Goal: Task Accomplishment & Management: Manage account settings

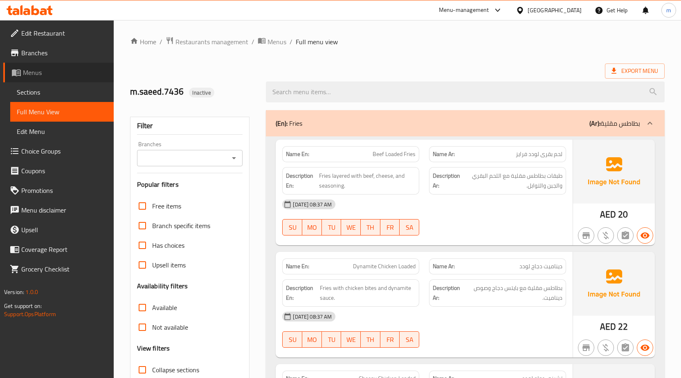
click at [37, 73] on span "Menus" at bounding box center [65, 72] width 84 height 10
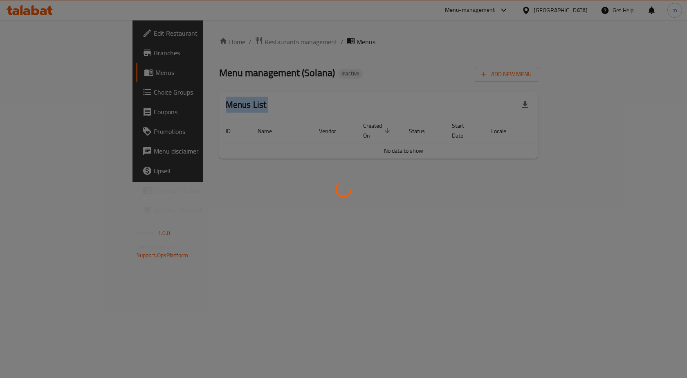
click at [37, 73] on div at bounding box center [343, 189] width 687 height 378
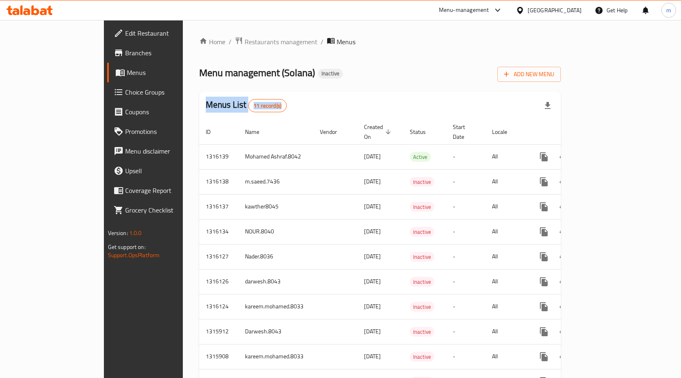
click at [348, 84] on div "Home / Restaurants management / Menus Menu management ( Solana ) Inactive Add N…" at bounding box center [380, 230] width 362 height 389
click at [125, 56] on span "Branches" at bounding box center [168, 53] width 86 height 10
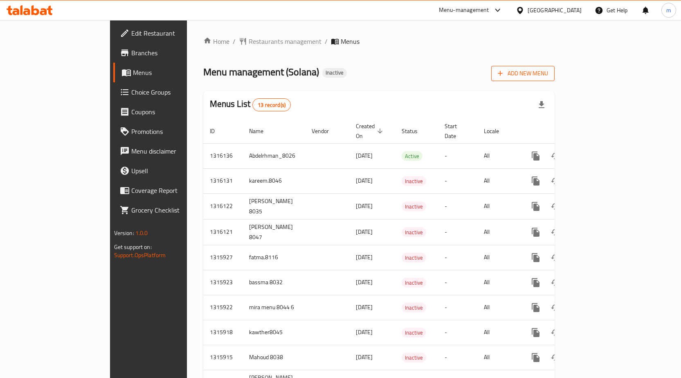
click at [548, 69] on span "Add New Menu" at bounding box center [523, 73] width 50 height 10
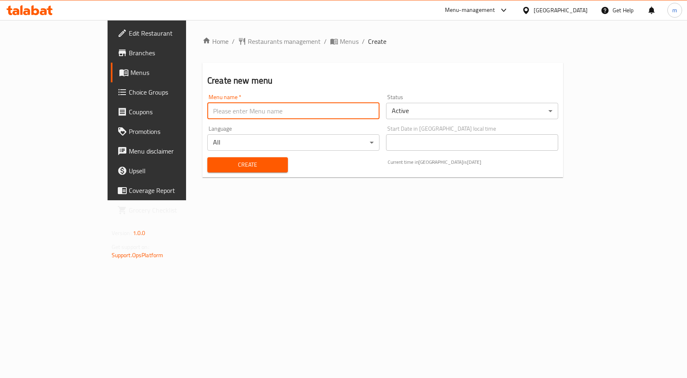
click at [248, 115] on input "text" at bounding box center [293, 111] width 172 height 16
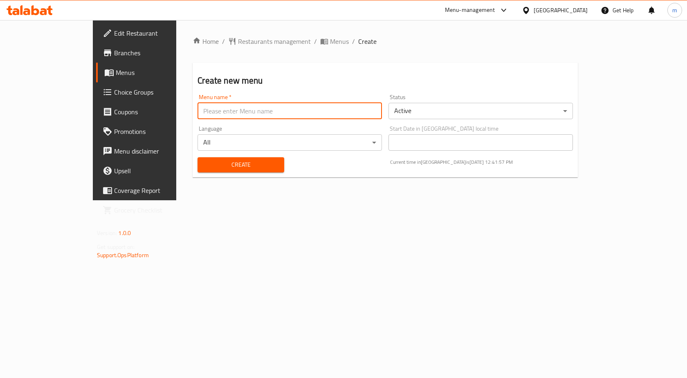
type input "m.mohamed.8039"
click at [204, 165] on span "Create" at bounding box center [240, 165] width 73 height 10
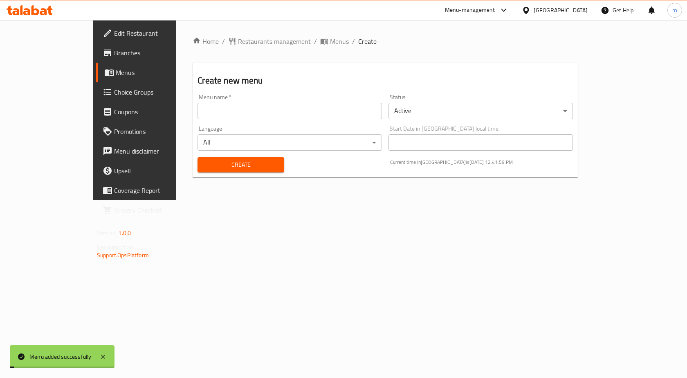
click at [116, 73] on span "Menus" at bounding box center [158, 72] width 85 height 10
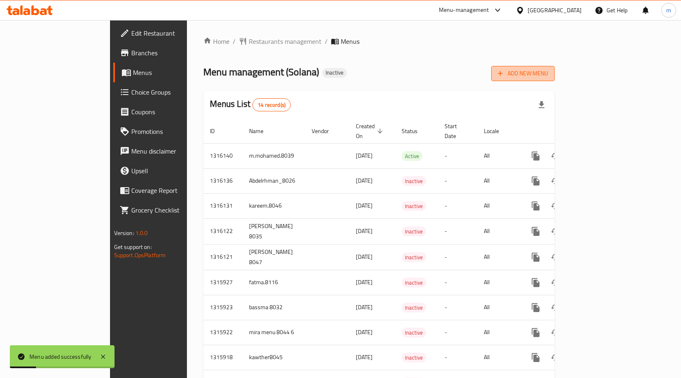
click at [555, 67] on button "Add New Menu" at bounding box center [522, 73] width 63 height 15
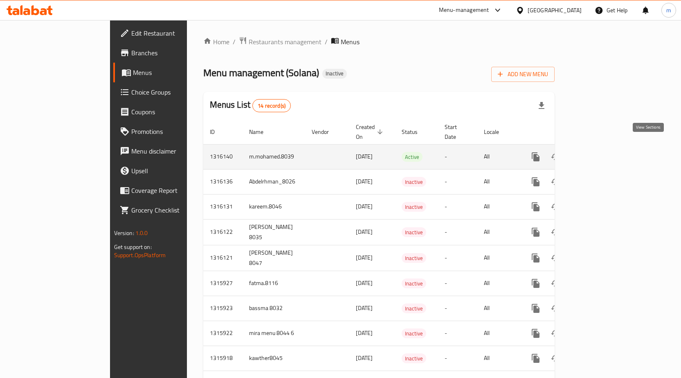
click at [600, 152] on icon "enhanced table" at bounding box center [595, 157] width 10 height 10
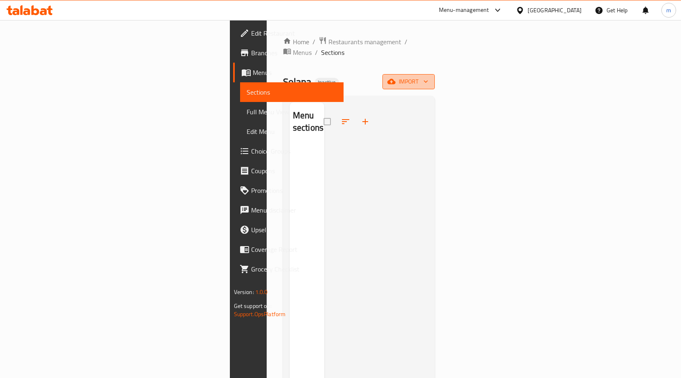
click at [430, 77] on icon "button" at bounding box center [426, 81] width 8 height 8
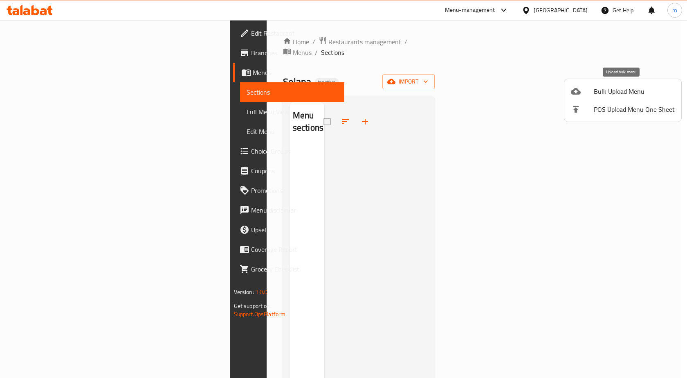
click at [637, 92] on span "Bulk Upload Menu" at bounding box center [634, 91] width 81 height 10
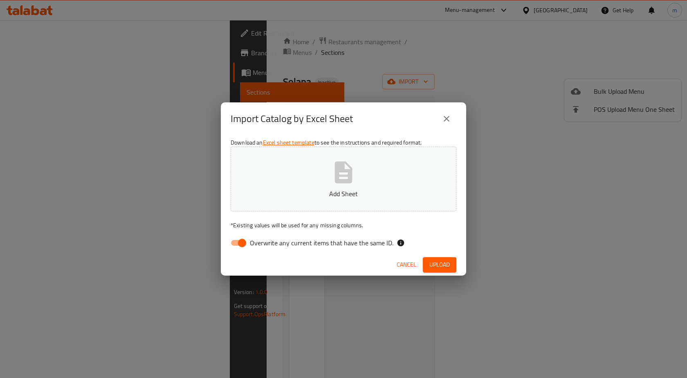
click at [277, 237] on div "Download an Excel sheet template to see the instructions and required format. A…" at bounding box center [343, 194] width 245 height 119
click at [277, 238] on span "Overwrite any current items that have the same ID." at bounding box center [322, 243] width 144 height 10
click at [265, 238] on input "Overwrite any current items that have the same ID." at bounding box center [242, 243] width 47 height 16
checkbox input "false"
click at [334, 200] on button "Add Sheet" at bounding box center [344, 178] width 226 height 65
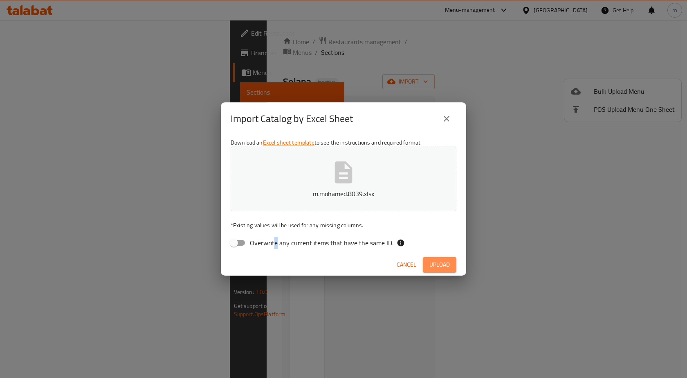
drag, startPoint x: 432, startPoint y: 263, endPoint x: 423, endPoint y: 263, distance: 8.6
click at [431, 263] on span "Upload" at bounding box center [439, 264] width 20 height 10
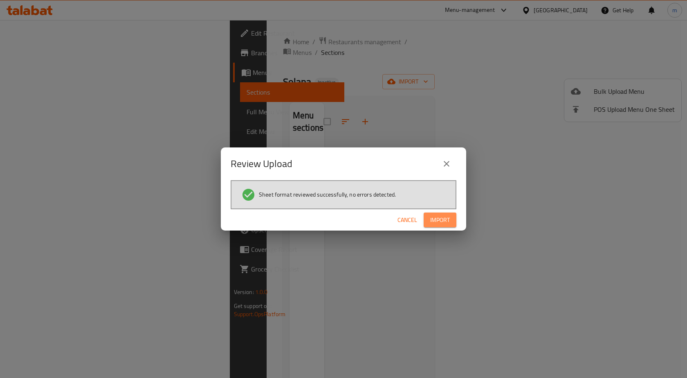
click at [451, 221] on button "Import" at bounding box center [440, 219] width 33 height 15
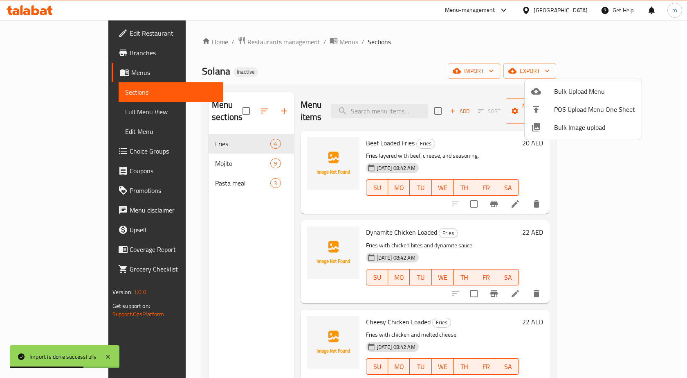
click at [30, 112] on div at bounding box center [343, 189] width 687 height 378
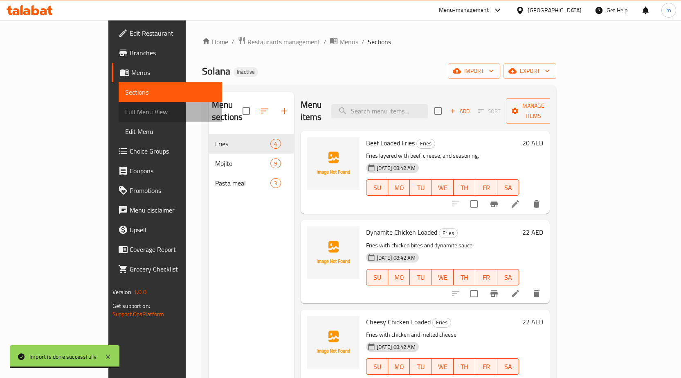
click at [125, 109] on span "Full Menu View" at bounding box center [170, 112] width 90 height 10
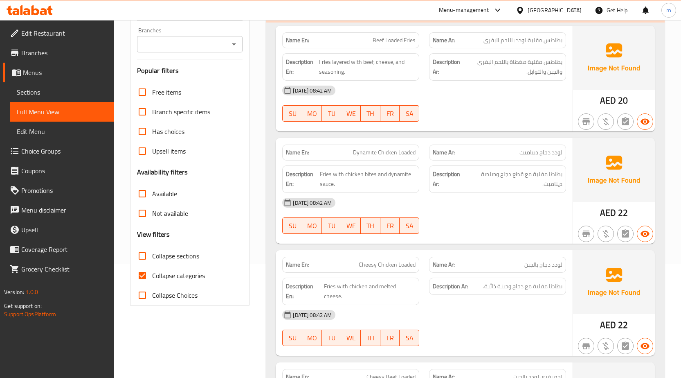
scroll to position [123, 0]
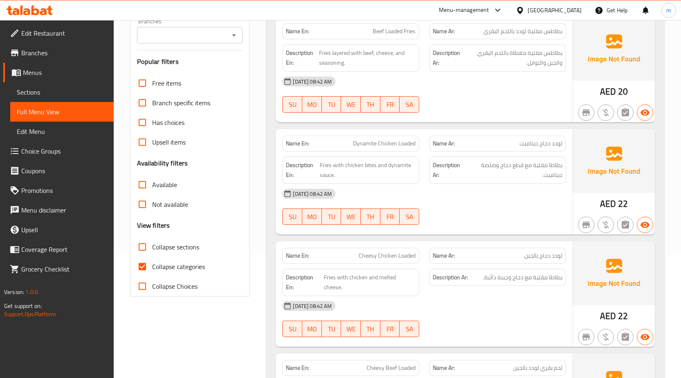
click at [162, 261] on span "Collapse categories" at bounding box center [178, 266] width 53 height 10
click at [152, 261] on input "Collapse categories" at bounding box center [143, 266] width 20 height 20
checkbox input "false"
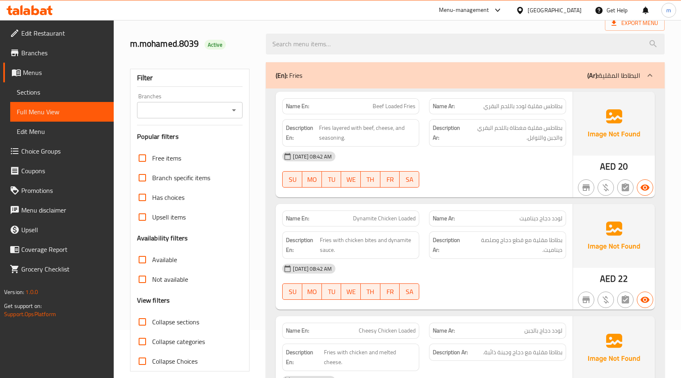
scroll to position [0, 0]
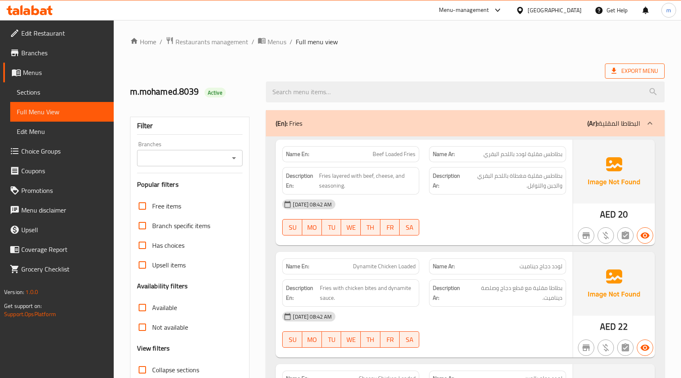
click at [647, 74] on span "Export Menu" at bounding box center [634, 71] width 47 height 10
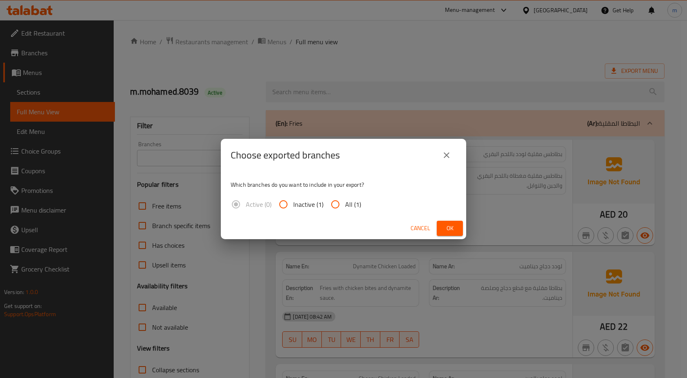
click at [343, 202] on input "All (1)" at bounding box center [336, 204] width 20 height 20
radio input "true"
click at [445, 223] on button "Ok" at bounding box center [450, 227] width 26 height 15
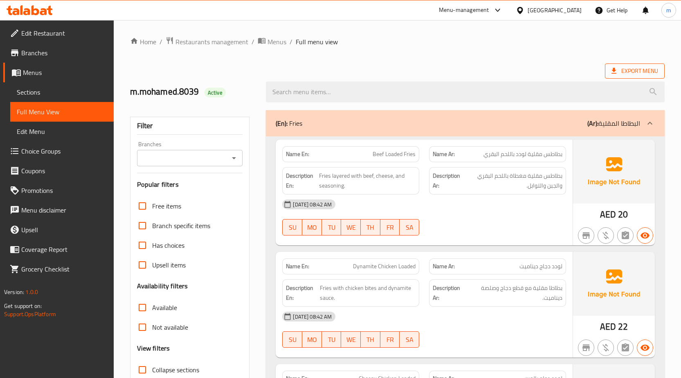
click at [629, 72] on span "Export Menu" at bounding box center [634, 71] width 47 height 10
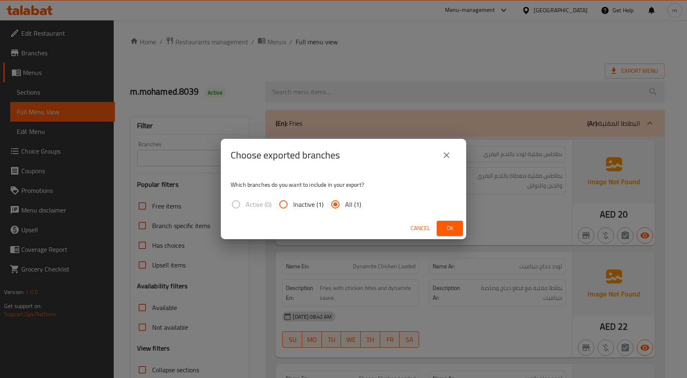
click at [445, 154] on icon "close" at bounding box center [447, 155] width 10 height 10
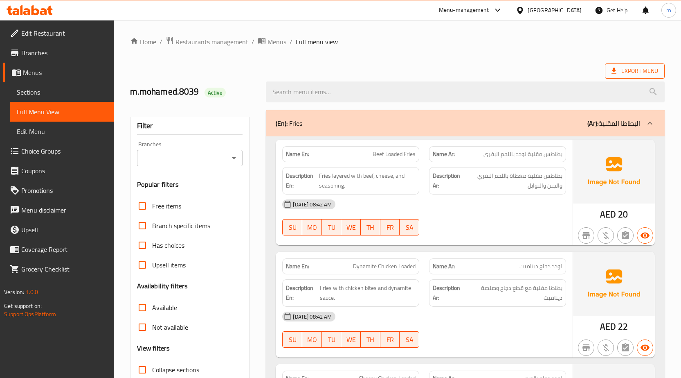
click at [629, 70] on span "Export Menu" at bounding box center [634, 71] width 47 height 10
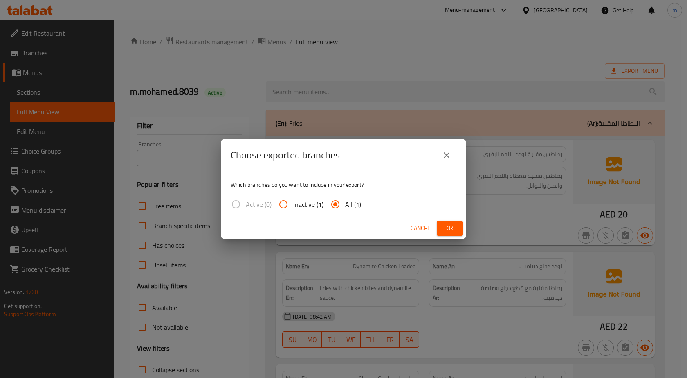
click at [446, 224] on span "Ok" at bounding box center [449, 228] width 13 height 10
